Goal: Task Accomplishment & Management: Use online tool/utility

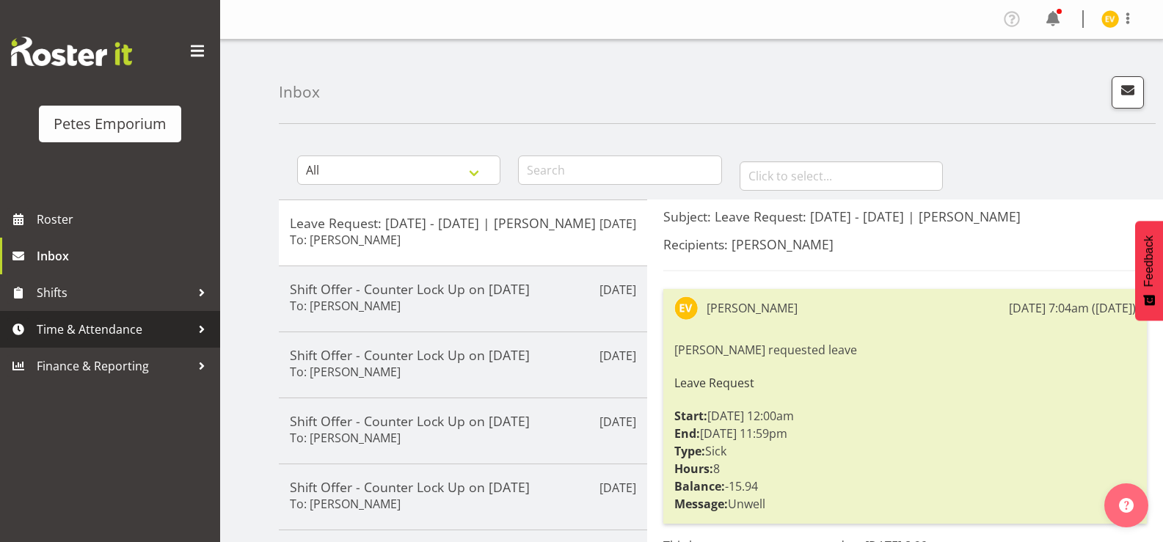
click at [142, 327] on span "Time & Attendance" at bounding box center [114, 330] width 154 height 22
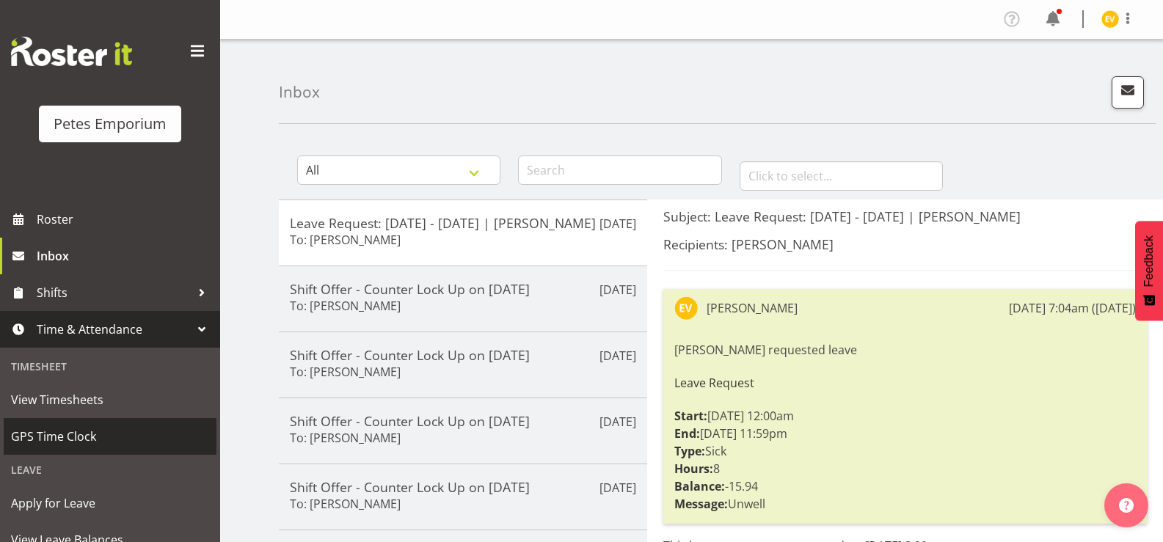
click at [51, 443] on span "GPS Time Clock" at bounding box center [110, 437] width 198 height 22
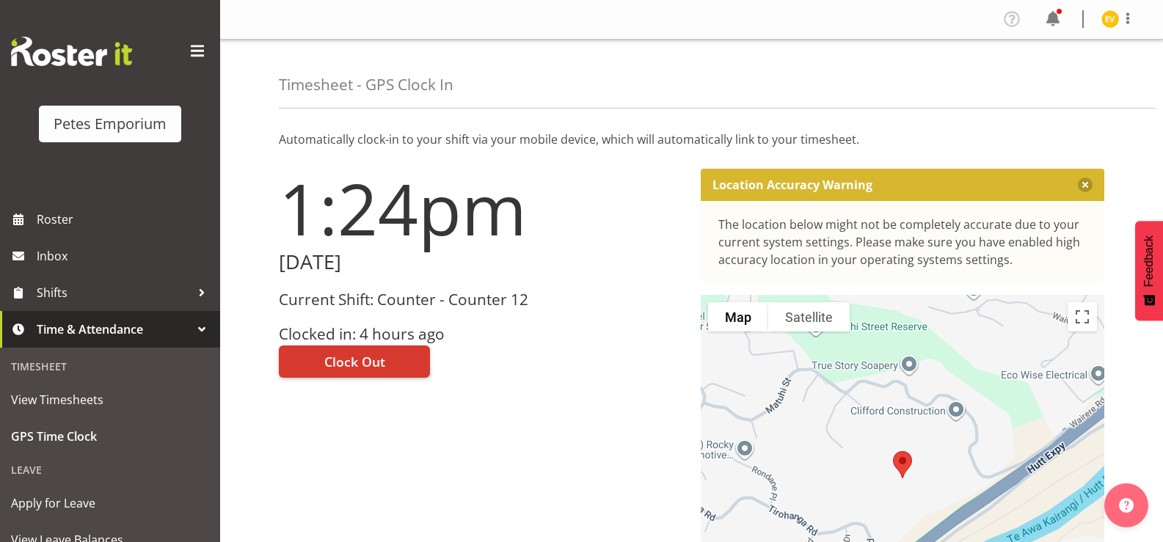
click at [647, 280] on div "1:24pm Thursday, 2nd October 2025 Current Shift: Counter - Counter 12 Clocked i…" at bounding box center [481, 415] width 422 height 511
click at [335, 361] on span "Clock Out" at bounding box center [354, 361] width 61 height 19
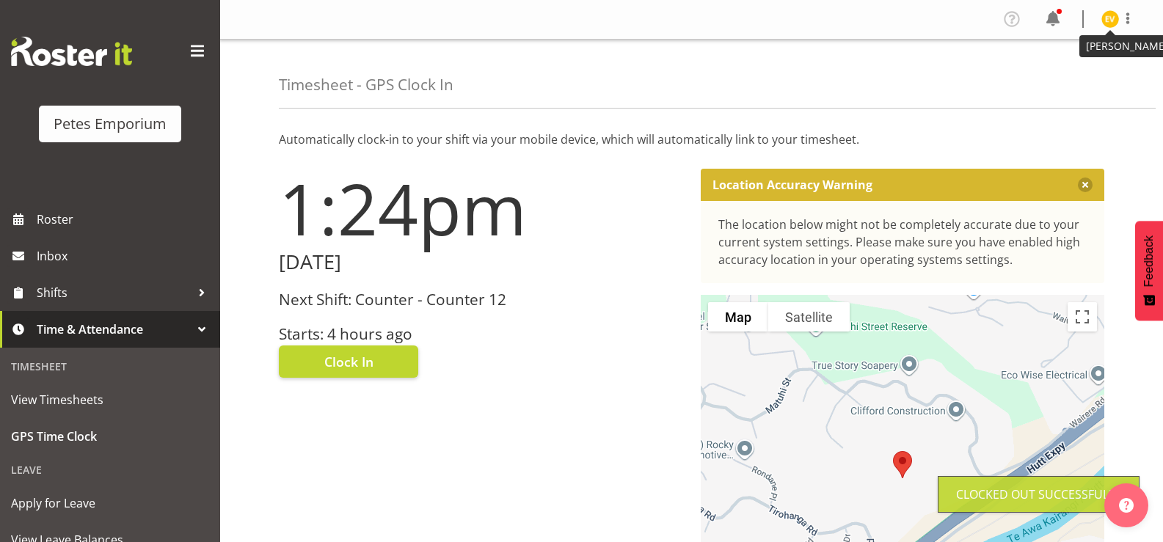
click at [1116, 21] on img at bounding box center [1111, 19] width 18 height 18
click at [1094, 70] on link "Log Out" at bounding box center [1066, 77] width 141 height 26
